Goal: Task Accomplishment & Management: Manage account settings

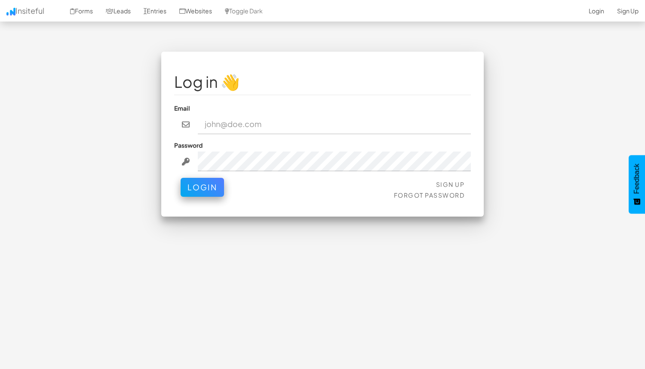
click at [400, 139] on fieldset "Log in 👋 Email Password Sign Up Forgot Password Login" at bounding box center [322, 134] width 297 height 139
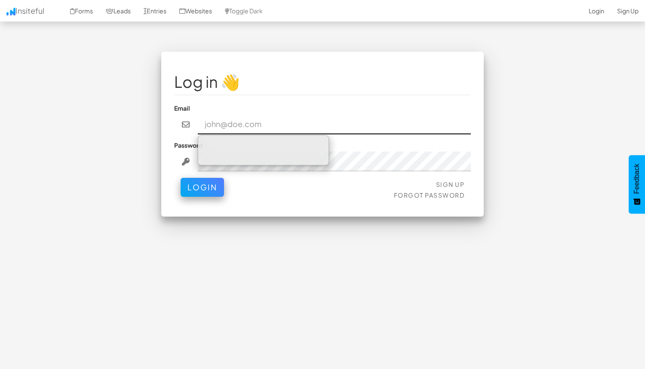
click at [406, 125] on input "email" at bounding box center [335, 124] width 274 height 20
click at [333, 127] on input "email" at bounding box center [335, 124] width 274 height 20
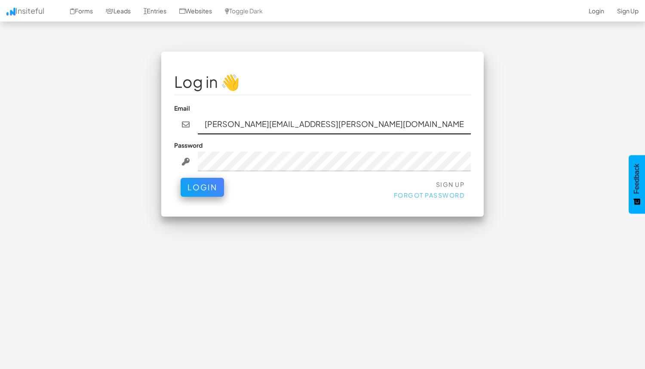
type input "judy.kang@onfodeck.io"
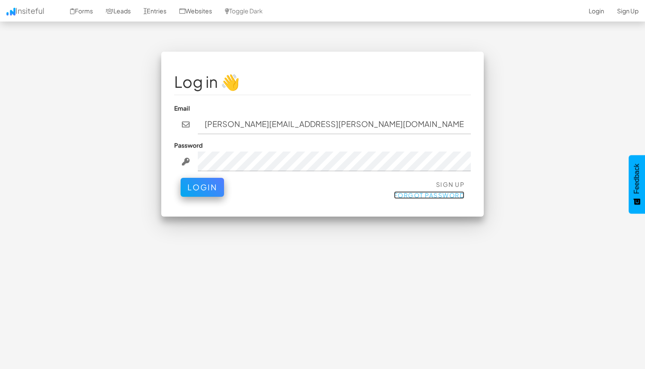
click at [414, 193] on link "Forgot Password" at bounding box center [429, 195] width 71 height 8
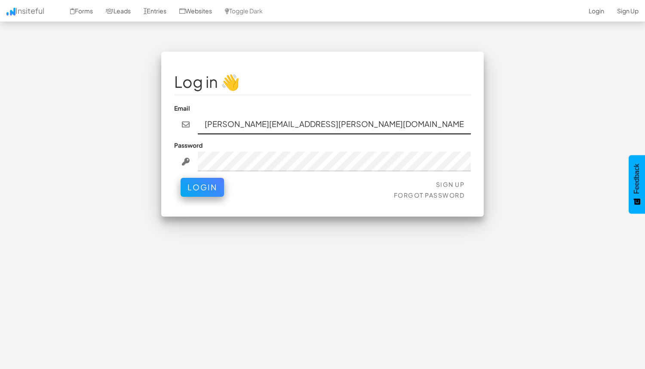
click at [268, 126] on input "judy.kang@onfodeck.io" at bounding box center [335, 124] width 274 height 20
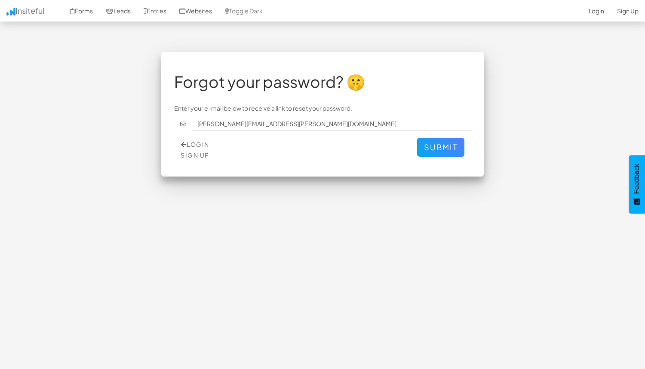
type input "[PERSON_NAME][EMAIL_ADDRESS][PERSON_NAME][DOMAIN_NAME]"
click at [417, 138] on button "Submit" at bounding box center [440, 147] width 47 height 19
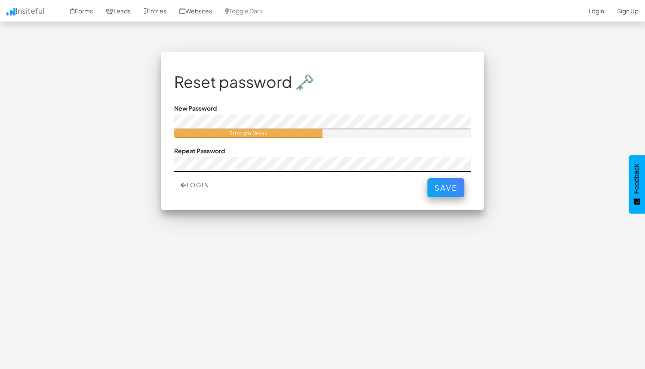
click at [428, 178] on button "Save" at bounding box center [446, 187] width 37 height 19
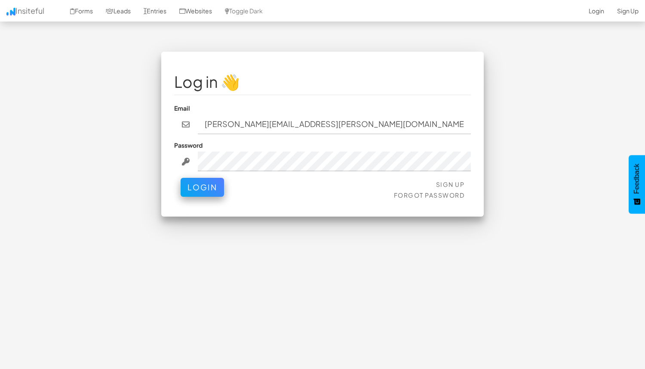
type input "[PERSON_NAME][EMAIL_ADDRESS][PERSON_NAME][DOMAIN_NAME]"
click at [181, 178] on button "Login" at bounding box center [202, 187] width 43 height 19
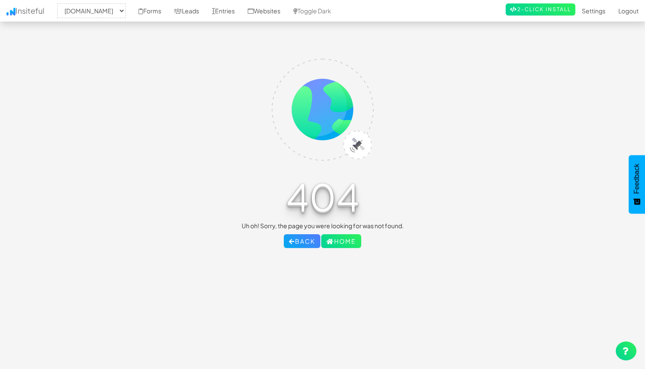
select select "2308"
click at [199, 181] on div "404 Uh oh! Sorry, the page you were looking for was not found. Back Home" at bounding box center [323, 150] width 252 height 196
click at [302, 240] on button "Back" at bounding box center [302, 241] width 37 height 14
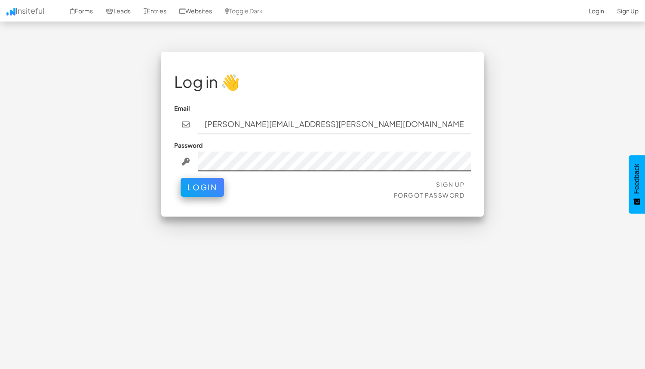
click at [181, 178] on button "Login" at bounding box center [202, 187] width 43 height 19
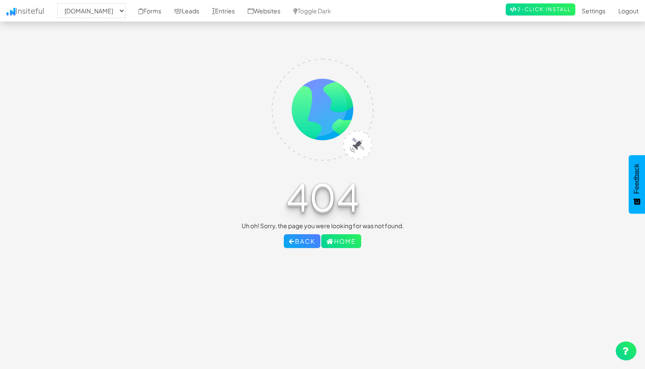
select select "2308"
click at [352, 245] on link "Home" at bounding box center [341, 241] width 40 height 14
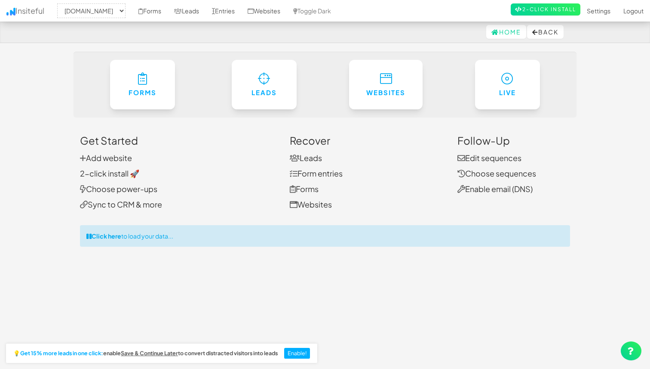
select select "2308"
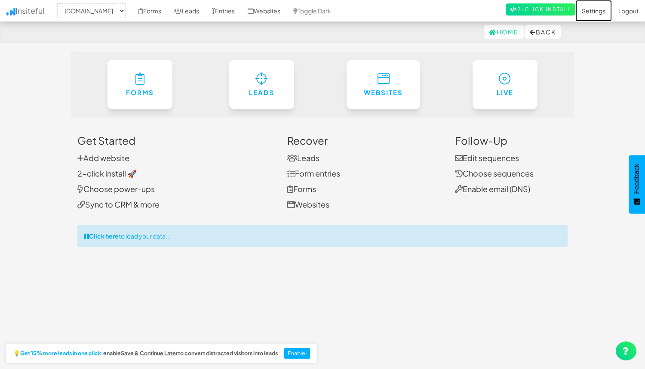
click at [601, 13] on link "Settings" at bounding box center [594, 11] width 37 height 22
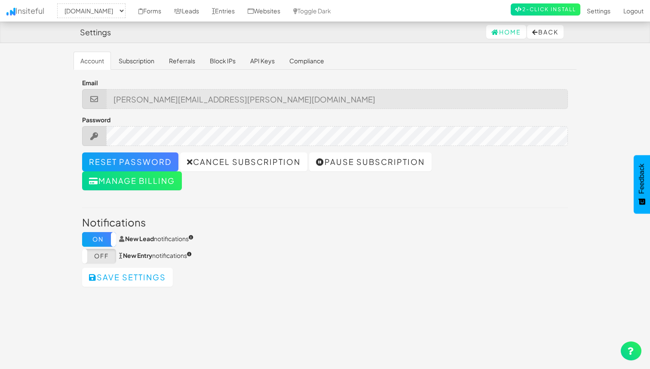
select select "2308"
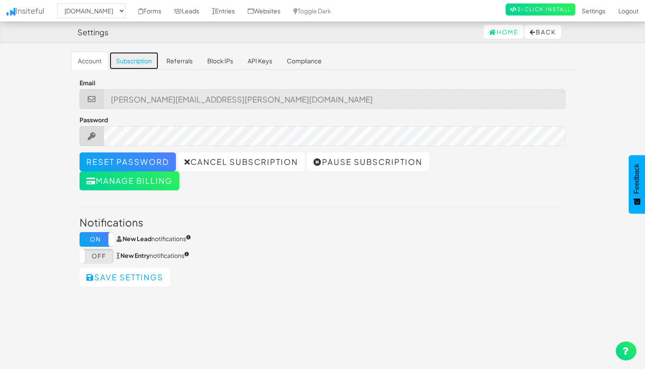
click at [148, 64] on link "Subscription" at bounding box center [133, 61] width 49 height 18
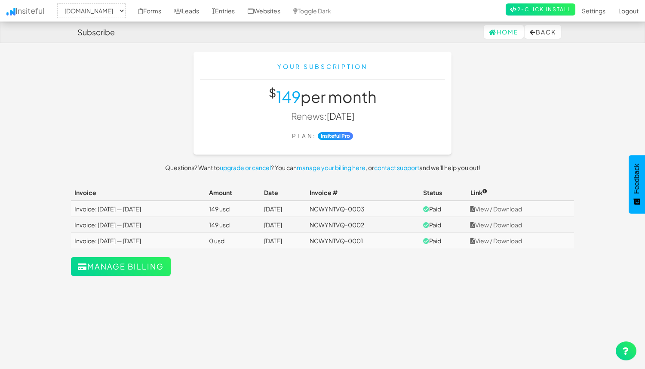
select select "2308"
click at [253, 170] on link "upgrade or cancel" at bounding box center [245, 167] width 51 height 8
click at [163, 10] on link "Forms" at bounding box center [150, 11] width 36 height 22
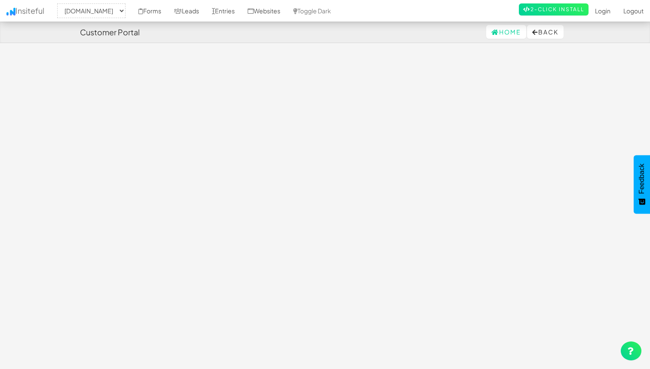
select select "2308"
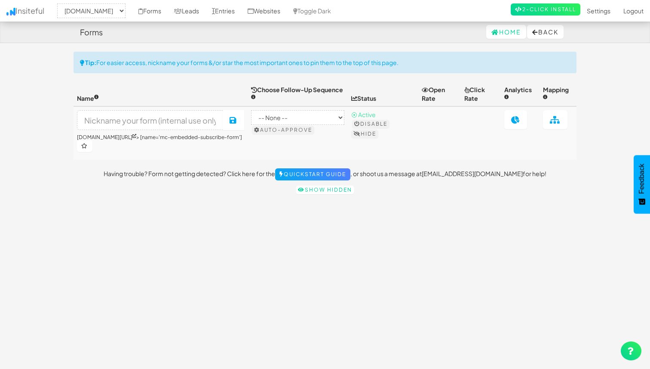
select select "2308"
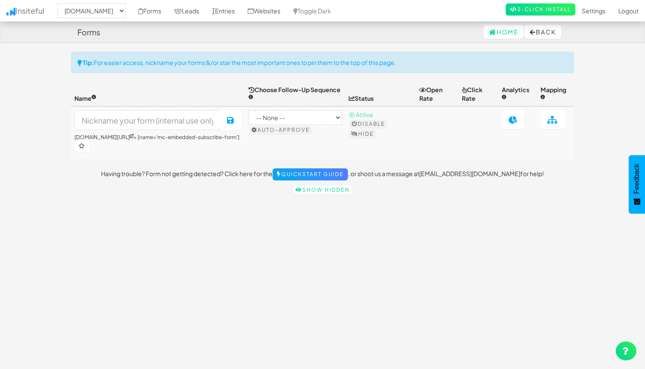
click at [336, 78] on div "Toggle navigation Insiteful -- None -- www.infodeck.io Forms Leads Entries Webs…" at bounding box center [322, 125] width 503 height 147
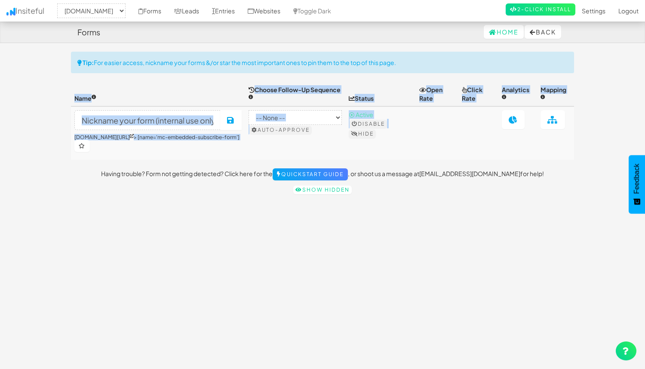
click at [336, 78] on div "Toggle navigation Insiteful -- None -- www.infodeck.io Forms Leads Entries Webs…" at bounding box center [322, 125] width 503 height 147
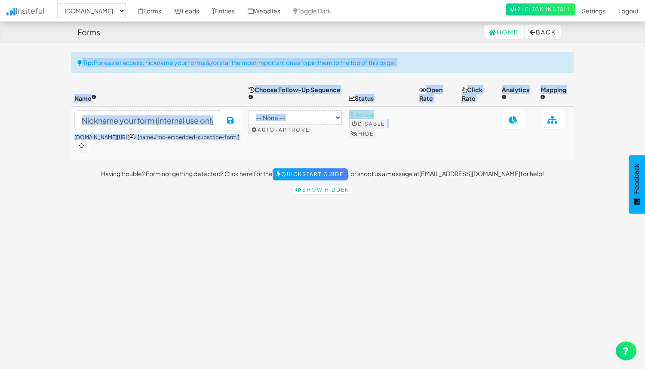
click at [336, 78] on div "Toggle navigation Insiteful -- None -- www.infodeck.io Forms Leads Entries Webs…" at bounding box center [322, 125] width 503 height 147
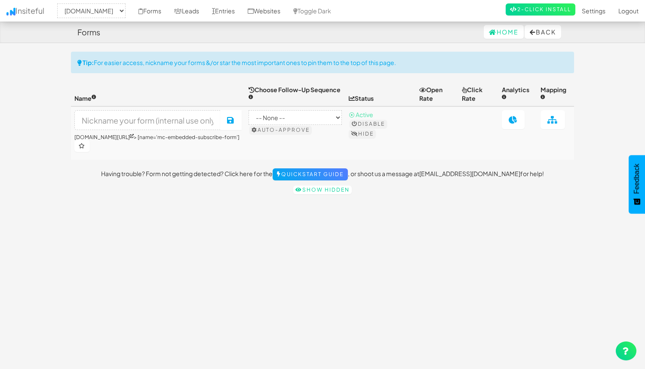
click at [357, 208] on div "Toggle navigation Insiteful -- None -- www.infodeck.io Forms Leads Entries Webs…" at bounding box center [322, 208] width 503 height 313
click at [507, 119] on link at bounding box center [513, 119] width 23 height 19
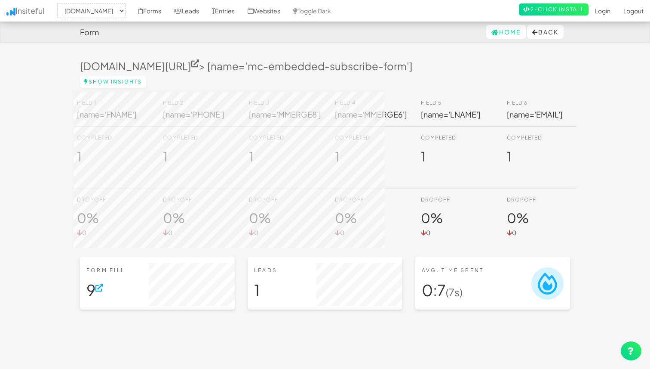
select select "2308"
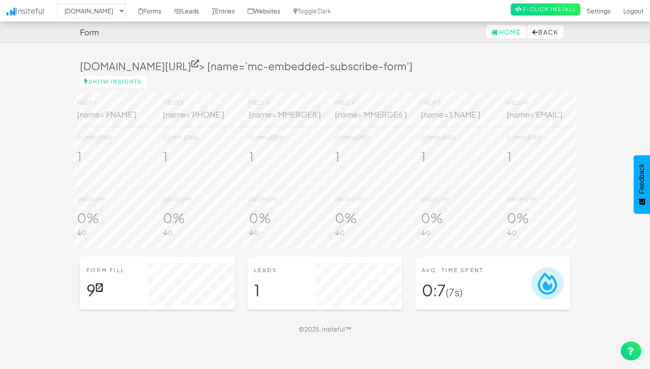
click at [101, 292] on icon at bounding box center [100, 288] width 8 height 8
click at [160, 13] on link "Forms" at bounding box center [150, 11] width 36 height 22
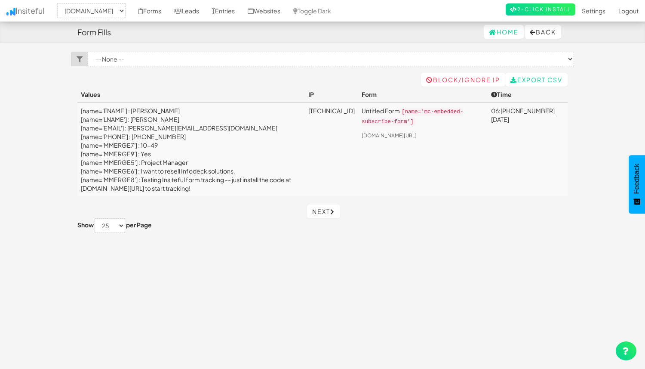
select select "2308"
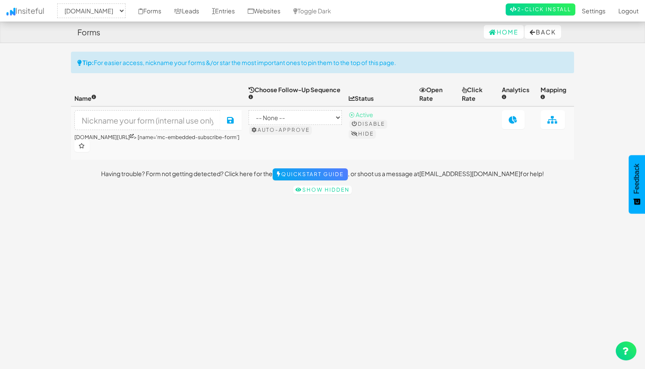
select select "2308"
click at [101, 7] on select "-- None -- [DOMAIN_NAME]" at bounding box center [91, 10] width 68 height 15
click at [542, 30] on button "Back" at bounding box center [543, 32] width 37 height 14
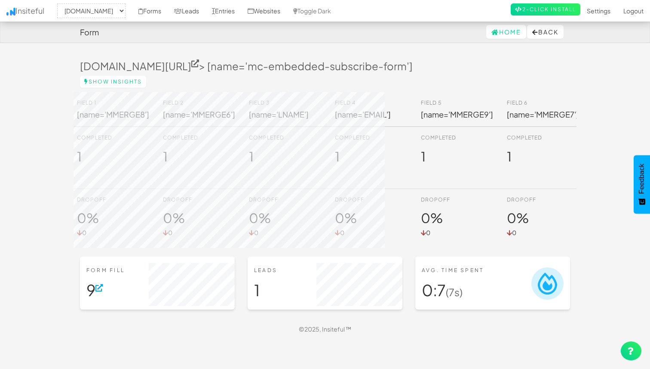
select select "2308"
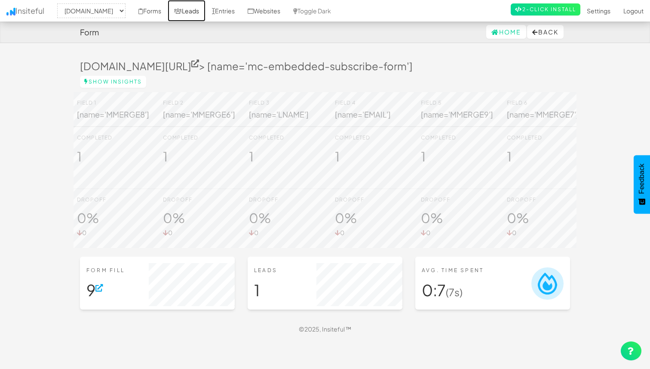
click at [190, 14] on link "Leads" at bounding box center [187, 11] width 38 height 22
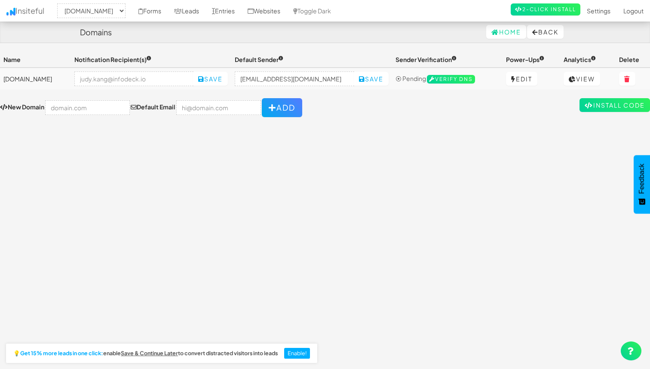
select select "2308"
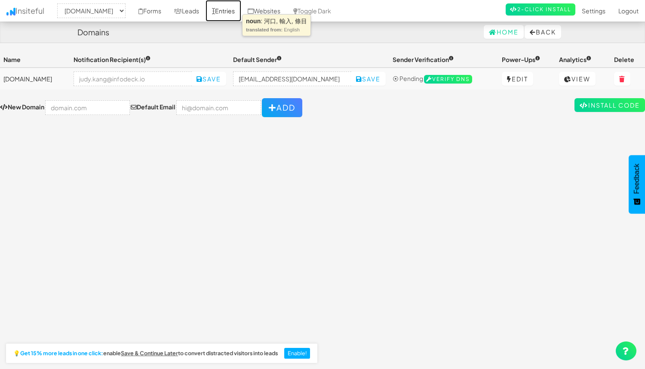
click at [238, 10] on link "Entries" at bounding box center [224, 11] width 36 height 22
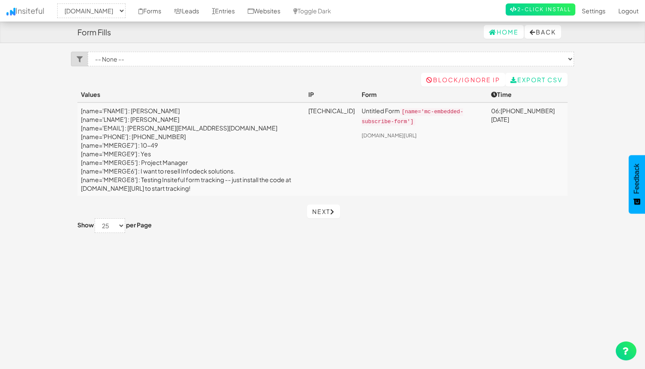
select select "2308"
click at [315, 14] on link "Toggle Dark" at bounding box center [312, 11] width 51 height 22
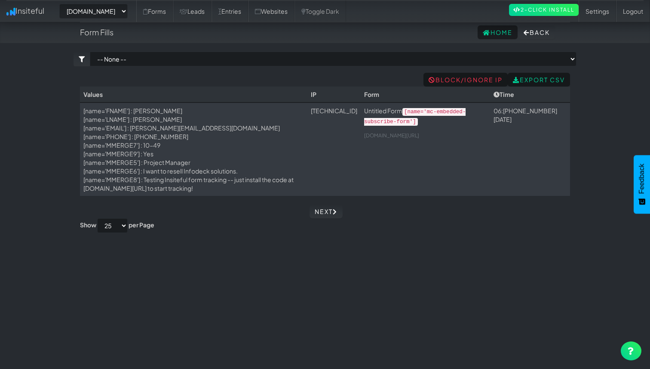
select select "2308"
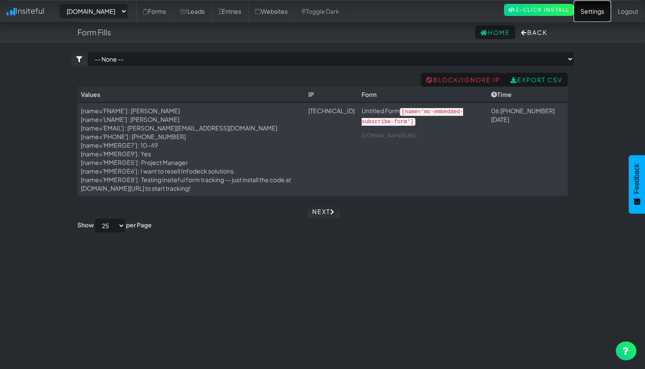
click at [595, 7] on link "Settings" at bounding box center [592, 11] width 37 height 22
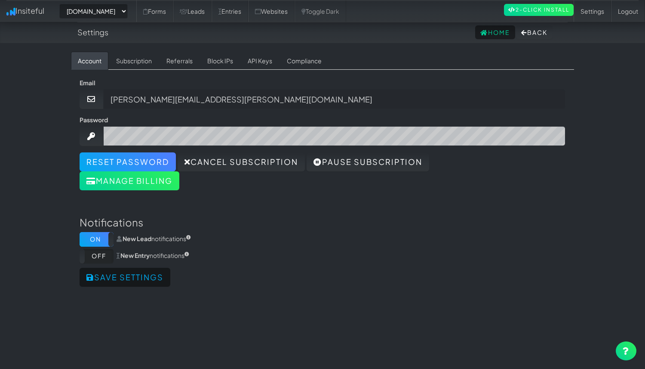
select select "2308"
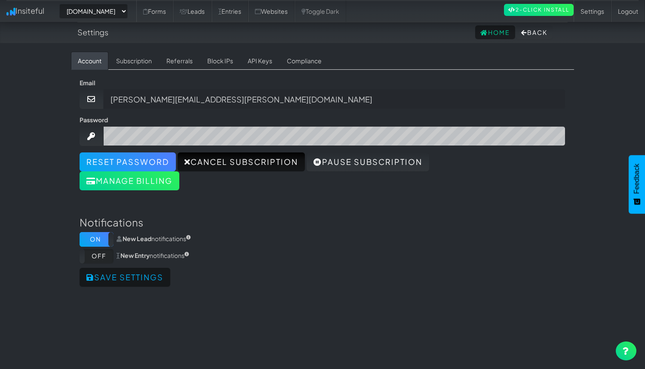
click at [237, 165] on link "Cancel subscription" at bounding box center [241, 161] width 127 height 19
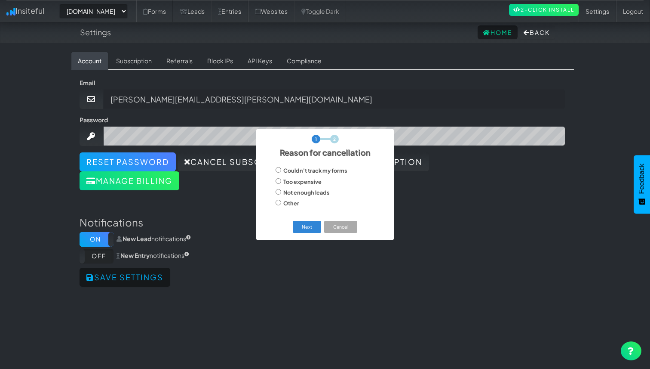
click at [313, 184] on span "Too expensive" at bounding box center [302, 181] width 38 height 7
click at [281, 184] on input "Too expensive" at bounding box center [279, 181] width 6 height 6
radio input "true"
click at [302, 195] on span "Not enough leads" at bounding box center [306, 192] width 46 height 7
click at [281, 194] on input "Not enough leads" at bounding box center [279, 192] width 6 height 6
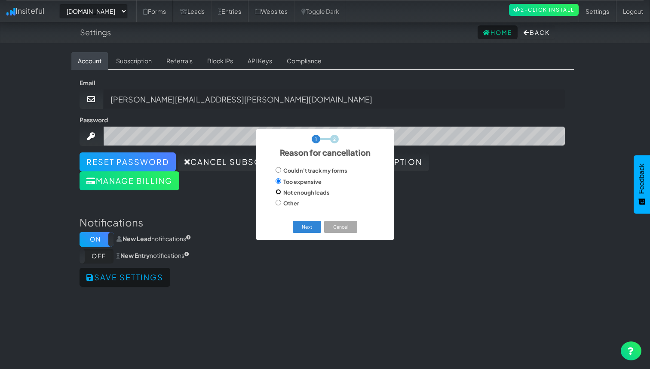
radio input "true"
click at [304, 225] on button "Next" at bounding box center [307, 227] width 29 height 12
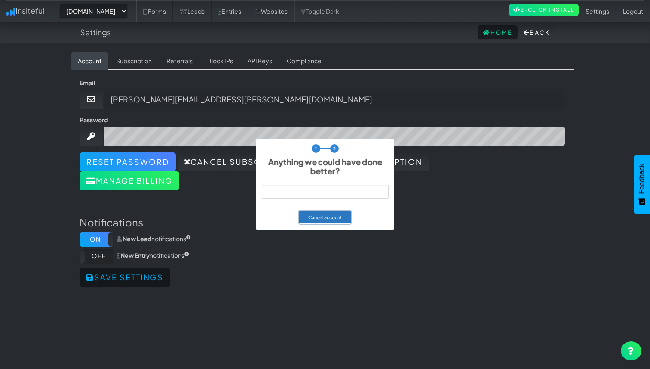
click at [330, 219] on button "Cancel account" at bounding box center [325, 217] width 52 height 12
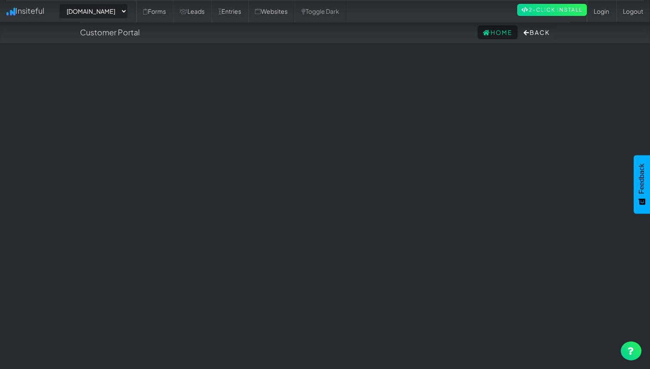
select select "2308"
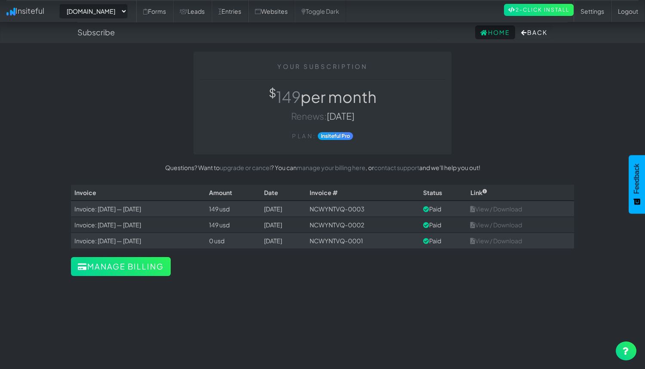
select select "2308"
click at [594, 9] on link "Settings" at bounding box center [592, 11] width 37 height 22
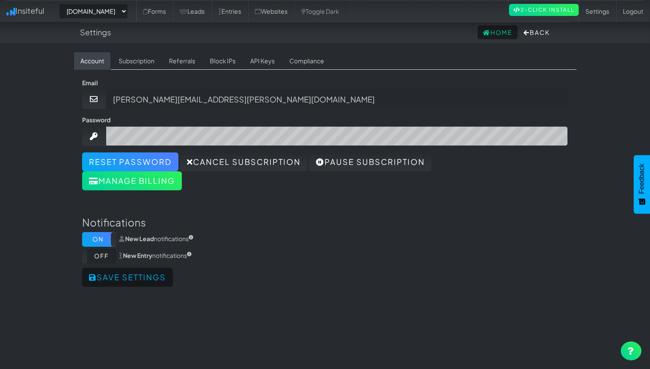
select select "2308"
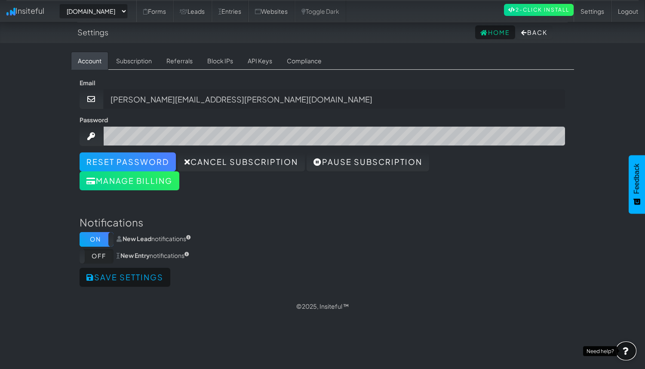
click at [625, 347] on icon at bounding box center [626, 351] width 7 height 8
